Goal: Task Accomplishment & Management: Manage account settings

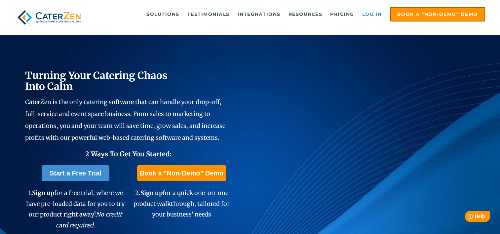
click at [373, 13] on link "Log in" at bounding box center [372, 14] width 26 height 13
click at [377, 16] on link "Log in" at bounding box center [372, 14] width 26 height 13
